Goal: Complete application form

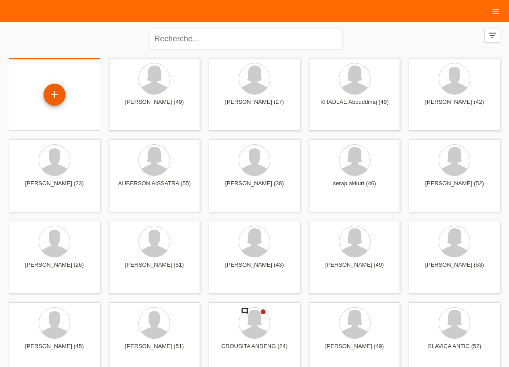
click at [55, 95] on div "+" at bounding box center [55, 95] width 22 height 22
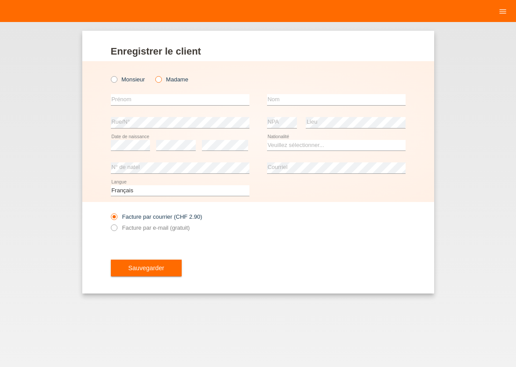
click at [154, 75] on icon at bounding box center [154, 75] width 0 height 0
click at [159, 80] on input "Madame" at bounding box center [158, 79] width 6 height 6
radio input "true"
click at [138, 96] on input "text" at bounding box center [180, 99] width 139 height 11
type input "[PERSON_NAME]"
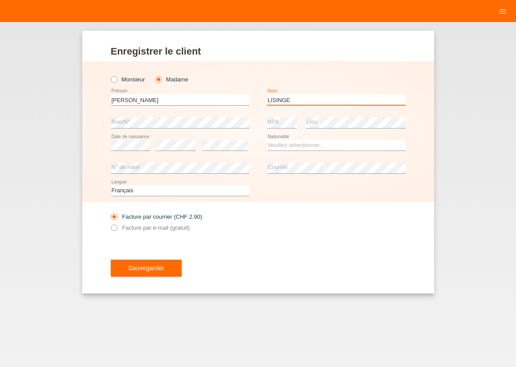
type input "LISINGE"
click at [267, 140] on select "Veuillez sélectionner... Suisse Allemagne Autriche Liechtenstein ------------ A…" at bounding box center [336, 145] width 139 height 11
select select "CM"
click at [0, 0] on option "Cameroun" at bounding box center [0, 0] width 0 height 0
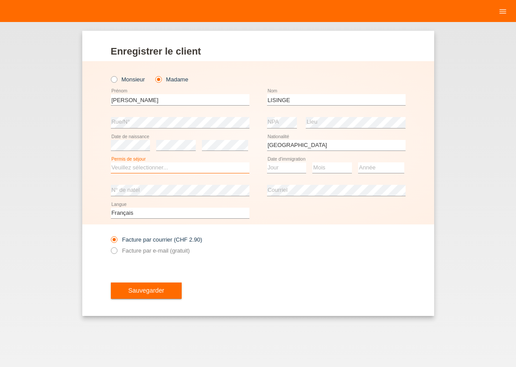
click at [111, 162] on select "Veuillez sélectionner... C B B - Statut de réfugié Autre" at bounding box center [180, 167] width 139 height 11
select select "B"
click at [0, 0] on option "B" at bounding box center [0, 0] width 0 height 0
click at [267, 162] on select "Jour 01 02 03 04 05 06 07 08 09 10 11" at bounding box center [287, 167] width 40 height 11
select select "01"
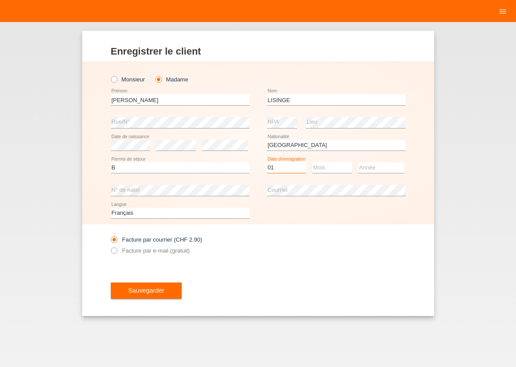
click at [0, 0] on option "01" at bounding box center [0, 0] width 0 height 0
select select "08"
select select "2005"
click at [109, 245] on icon at bounding box center [109, 245] width 0 height 0
click at [113, 251] on input "Facture par e-mail (gratuit)" at bounding box center [114, 252] width 6 height 11
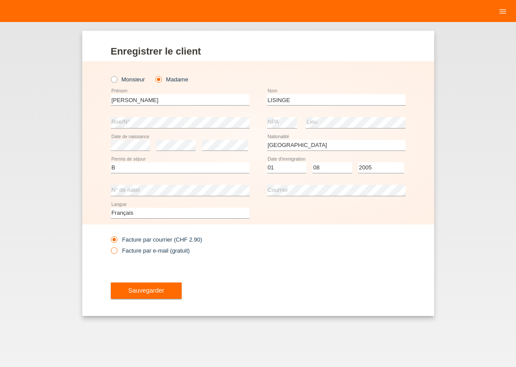
radio input "true"
click at [134, 292] on span "Sauvegarder" at bounding box center [146, 290] width 36 height 7
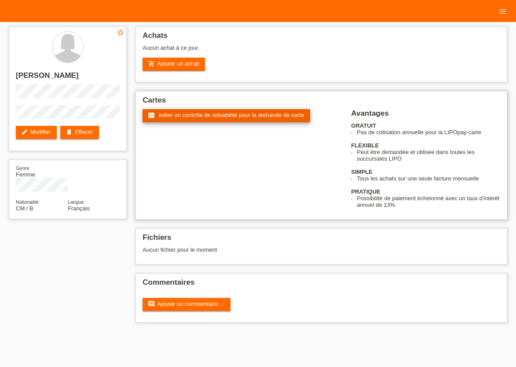
click at [162, 117] on span "Initier un contrôle de solvabilité pour la demande de carte" at bounding box center [231, 115] width 145 height 7
